Goal: Check status

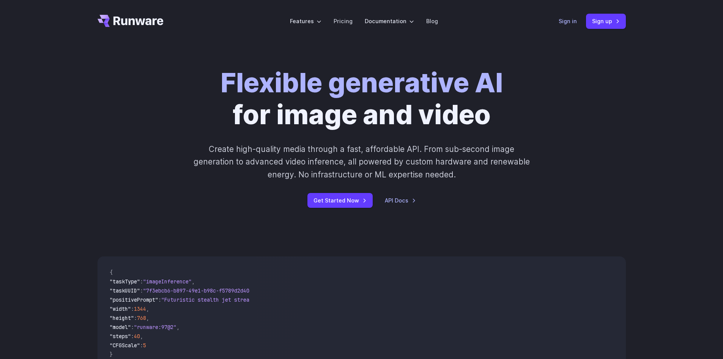
click at [567, 21] on link "Sign in" at bounding box center [567, 21] width 18 height 9
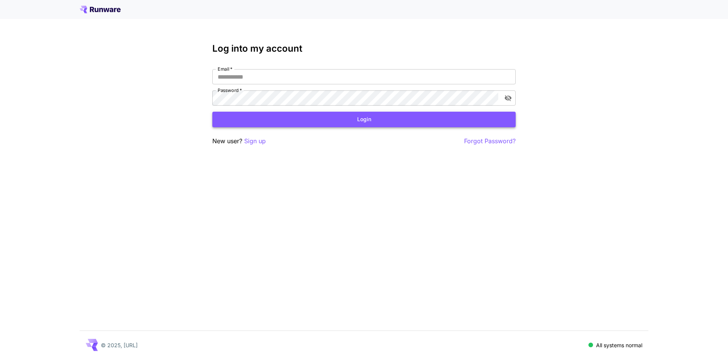
type input "**********"
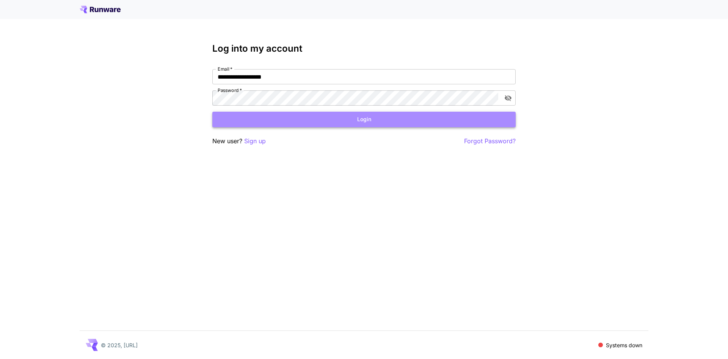
click at [308, 122] on button "Login" at bounding box center [364, 120] width 304 height 16
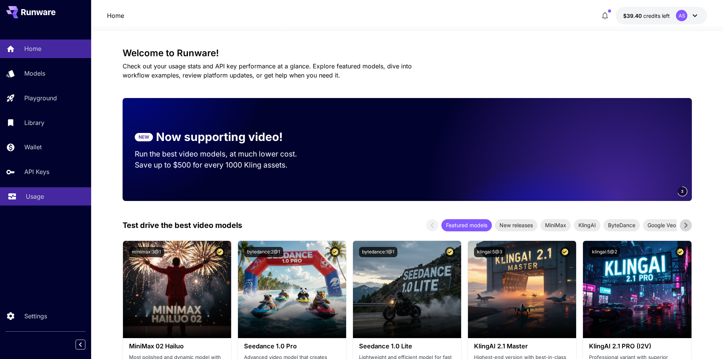
click at [36, 194] on p "Usage" at bounding box center [35, 196] width 18 height 9
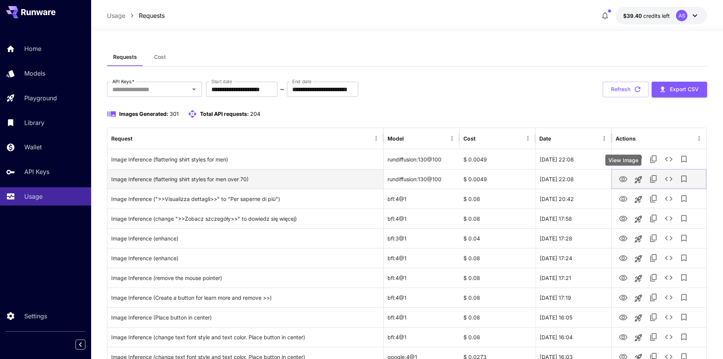
click at [624, 179] on icon "View Image" at bounding box center [623, 179] width 8 height 6
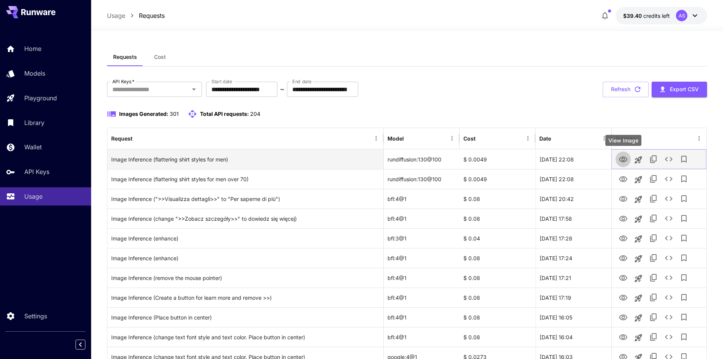
click at [624, 161] on icon "View Image" at bounding box center [623, 159] width 8 height 6
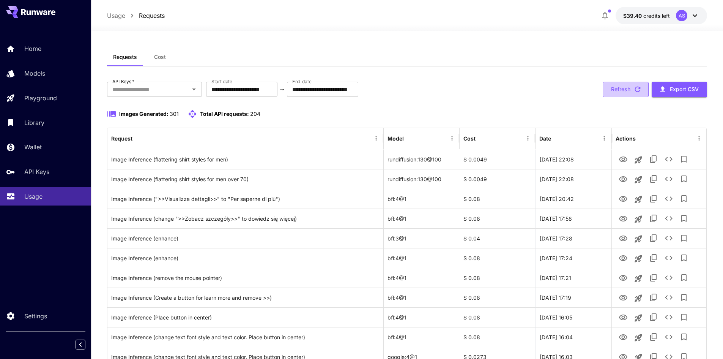
click at [623, 91] on button "Refresh" at bounding box center [626, 90] width 46 height 16
